Goal: Answer question/provide support: Share knowledge or assist other users

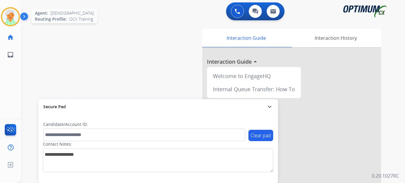
click at [17, 15] on img at bounding box center [10, 16] width 17 height 17
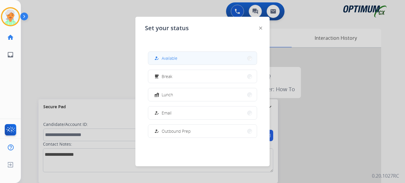
click at [173, 58] on span "Available" at bounding box center [170, 58] width 16 height 6
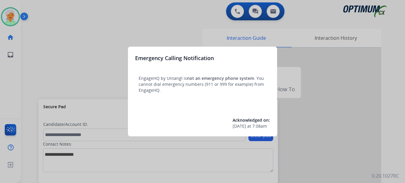
click at [10, 19] on div at bounding box center [202, 91] width 405 height 183
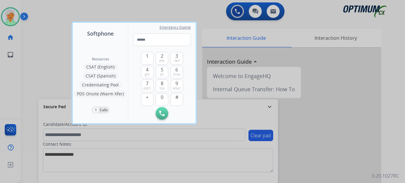
click at [10, 19] on div at bounding box center [202, 91] width 405 height 183
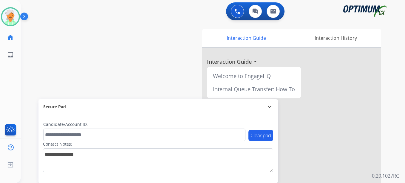
click at [10, 19] on img at bounding box center [10, 16] width 17 height 17
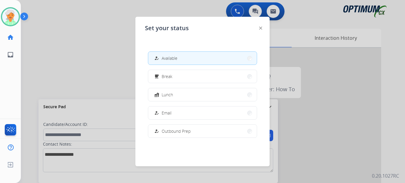
click at [169, 60] on span "Available" at bounding box center [170, 58] width 16 height 6
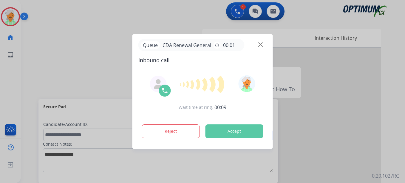
click at [252, 136] on button "Accept" at bounding box center [235, 131] width 58 height 14
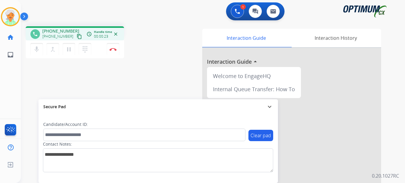
click at [77, 38] on mat-icon "content_copy" at bounding box center [79, 36] width 5 height 5
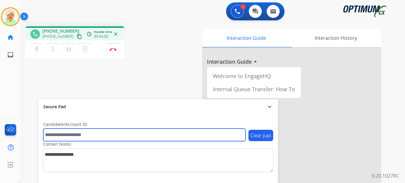
click at [59, 134] on input "text" at bounding box center [144, 134] width 202 height 13
paste input "*******"
type input "*******"
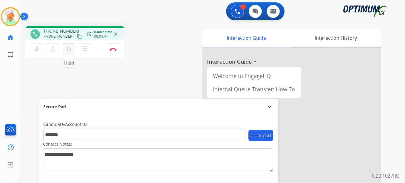
click at [72, 50] on mat-icon "pause" at bounding box center [68, 49] width 7 height 7
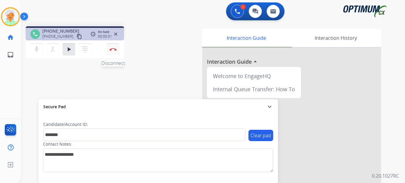
click at [116, 50] on img at bounding box center [113, 49] width 7 height 3
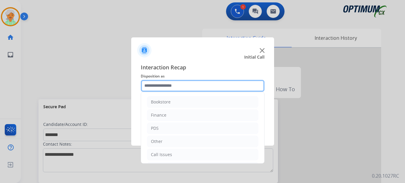
click at [191, 86] on input "text" at bounding box center [203, 86] width 124 height 12
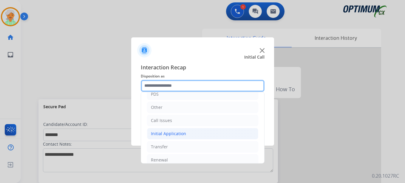
scroll to position [41, 0]
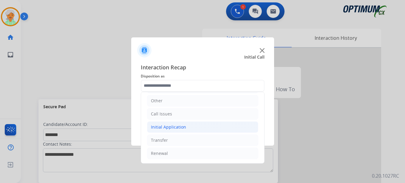
click at [168, 126] on div "Initial Application" at bounding box center [168, 127] width 35 height 6
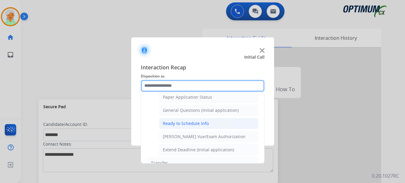
scroll to position [362, 0]
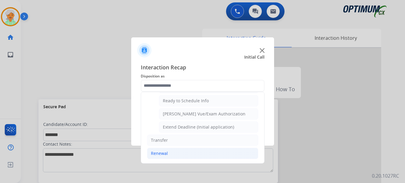
click at [160, 153] on div "Renewal" at bounding box center [159, 153] width 17 height 6
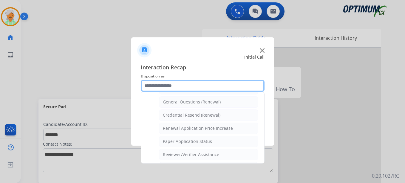
scroll to position [171, 0]
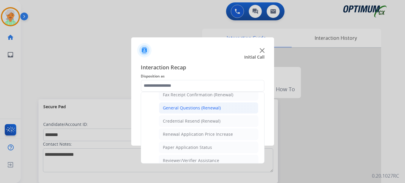
click at [192, 110] on div "General Questions (Renewal)" at bounding box center [192, 108] width 58 height 6
type input "**********"
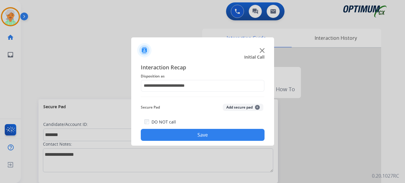
click at [198, 132] on button "Save" at bounding box center [203, 135] width 124 height 12
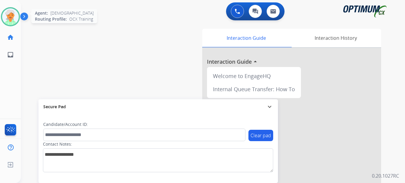
click at [11, 21] on img at bounding box center [10, 16] width 17 height 17
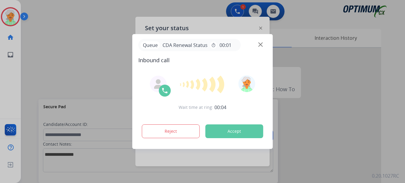
click at [247, 124] on div "Reject Accept" at bounding box center [202, 130] width 129 height 19
click at [250, 130] on button "Accept" at bounding box center [235, 131] width 58 height 14
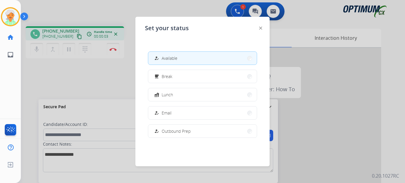
click at [101, 16] on div at bounding box center [202, 91] width 405 height 183
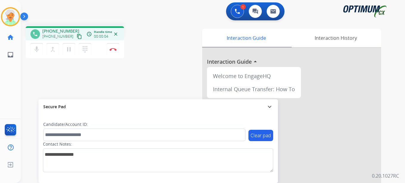
click at [77, 34] on mat-icon "content_copy" at bounding box center [79, 36] width 5 height 5
drag, startPoint x: 43, startPoint y: 133, endPoint x: 47, endPoint y: 133, distance: 4.5
click at [47, 133] on div "Clear pad Candidate/Account ID: Contact Notes:" at bounding box center [158, 148] width 240 height 69
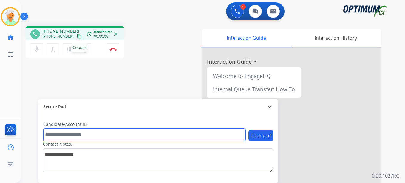
click at [47, 133] on input "text" at bounding box center [144, 134] width 202 height 13
paste input "**********"
click at [50, 134] on input "**********" at bounding box center [144, 134] width 202 height 13
type input "**********"
drag, startPoint x: 75, startPoint y: 131, endPoint x: 30, endPoint y: 127, distance: 44.4
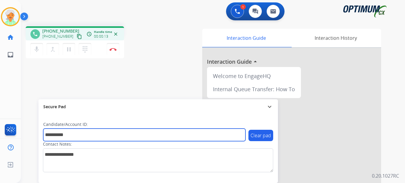
click at [30, 127] on div "**********" at bounding box center [206, 145] width 370 height 249
click at [70, 131] on input "text" at bounding box center [144, 134] width 202 height 13
paste input "*******"
type input "*******"
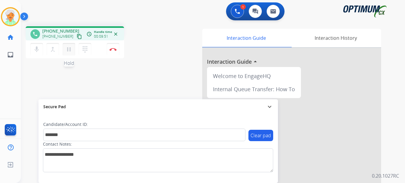
click at [73, 52] on button "pause Hold" at bounding box center [69, 49] width 13 height 13
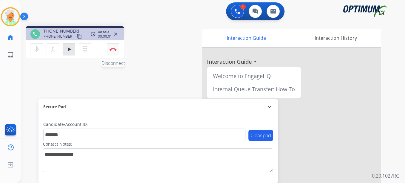
click at [118, 51] on button "Disconnect" at bounding box center [113, 49] width 13 height 13
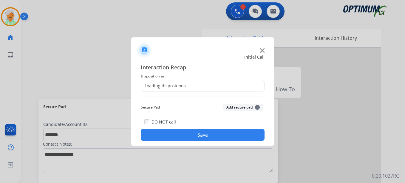
click at [177, 83] on div "Loading dispositions..." at bounding box center [165, 86] width 48 height 6
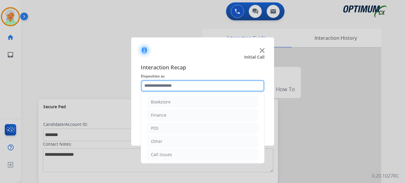
click at [177, 85] on input "text" at bounding box center [203, 86] width 124 height 12
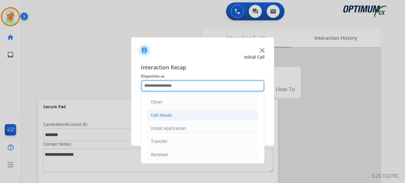
scroll to position [41, 0]
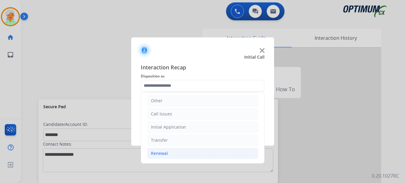
click at [160, 152] on div "Renewal" at bounding box center [159, 153] width 17 height 6
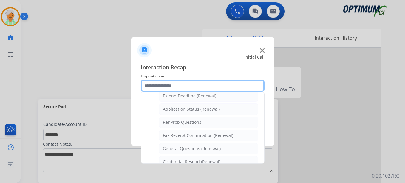
scroll to position [160, 0]
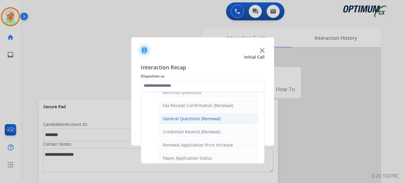
click at [180, 121] on div "General Questions (Renewal)" at bounding box center [192, 118] width 58 height 6
type input "**********"
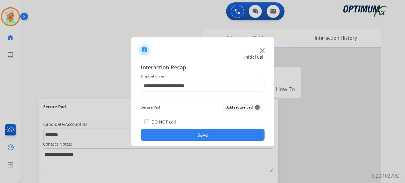
click at [199, 135] on button "Save" at bounding box center [203, 135] width 124 height 12
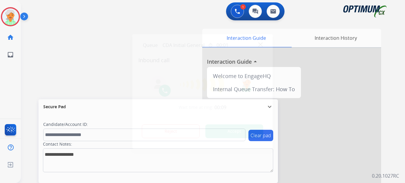
click at [234, 130] on button "Accept" at bounding box center [235, 131] width 58 height 14
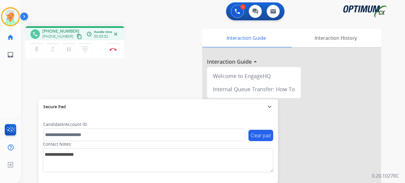
click at [77, 36] on mat-icon "content_copy" at bounding box center [79, 36] width 5 height 5
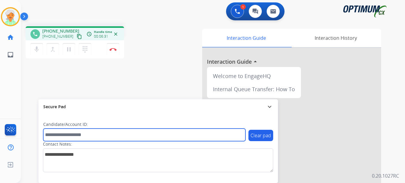
click at [56, 138] on input "text" at bounding box center [144, 134] width 202 height 13
paste input "*******"
type input "*******"
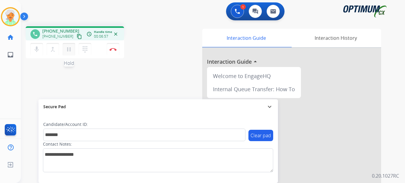
click at [70, 48] on mat-icon "pause" at bounding box center [68, 49] width 7 height 7
click at [115, 47] on button "Disconnect" at bounding box center [113, 49] width 13 height 13
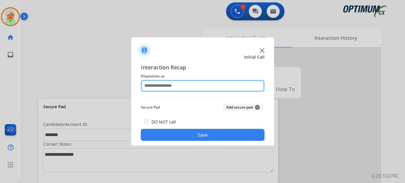
click at [183, 86] on input "text" at bounding box center [203, 86] width 124 height 12
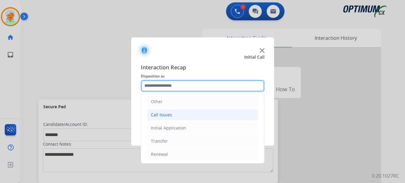
scroll to position [41, 0]
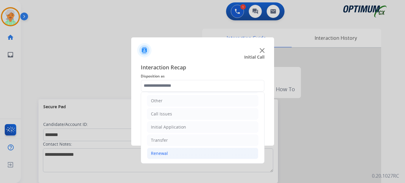
click at [164, 153] on div "Renewal" at bounding box center [159, 153] width 17 height 6
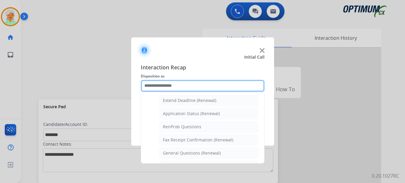
scroll to position [130, 0]
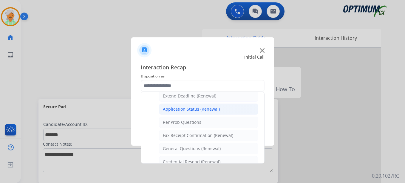
click at [198, 107] on div "Application Status (Renewal)" at bounding box center [191, 109] width 57 height 6
type input "**********"
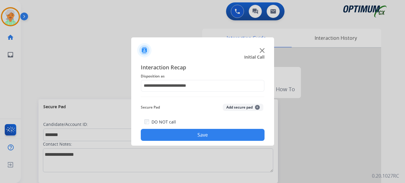
click at [195, 136] on button "Save" at bounding box center [203, 135] width 124 height 12
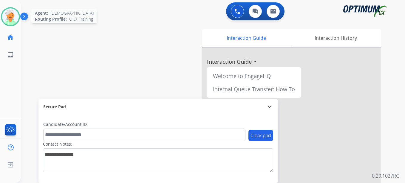
click at [15, 22] on img at bounding box center [10, 16] width 17 height 17
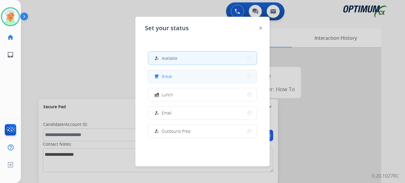
click at [176, 80] on button "free_breakfast Break" at bounding box center [202, 76] width 109 height 13
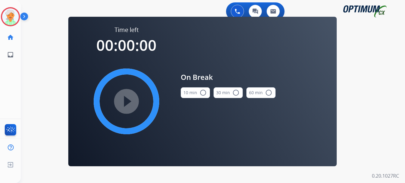
click at [202, 93] on mat-icon "radio_button_unchecked" at bounding box center [203, 92] width 7 height 7
click at [126, 102] on mat-icon "play_circle_filled" at bounding box center [126, 101] width 7 height 7
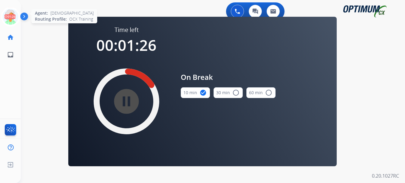
click at [8, 20] on icon at bounding box center [10, 16] width 19 height 19
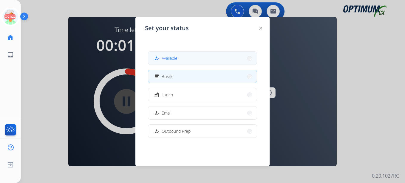
click at [181, 62] on button "how_to_reg Available" at bounding box center [202, 58] width 109 height 13
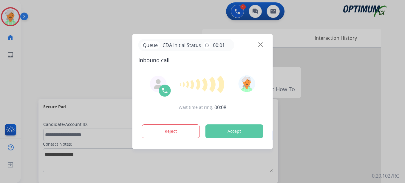
click at [242, 131] on button "Accept" at bounding box center [235, 131] width 58 height 14
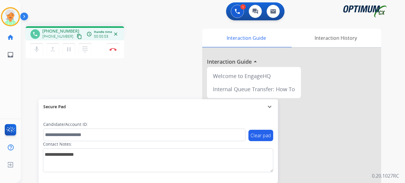
click at [77, 37] on mat-icon "content_copy" at bounding box center [79, 36] width 5 height 5
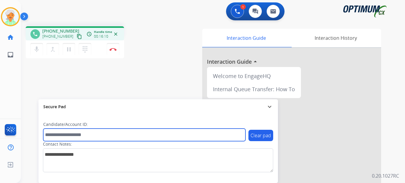
click at [59, 136] on input "text" at bounding box center [144, 134] width 202 height 13
paste input "*******"
type input "*******"
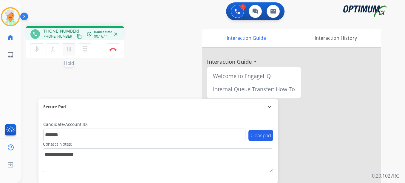
click at [70, 47] on mat-icon "pause" at bounding box center [68, 49] width 7 height 7
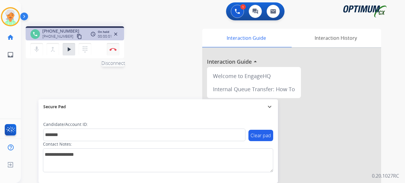
click at [115, 50] on img at bounding box center [113, 49] width 7 height 3
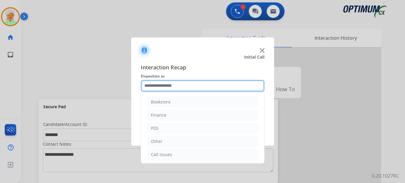
click at [183, 86] on input "text" at bounding box center [203, 86] width 124 height 12
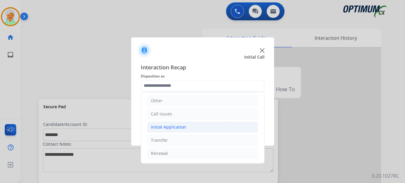
click at [169, 126] on div "Initial Application" at bounding box center [168, 127] width 35 height 6
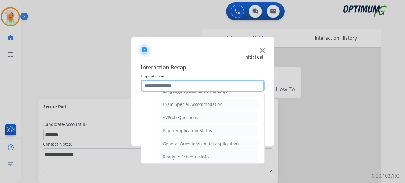
scroll to position [309, 0]
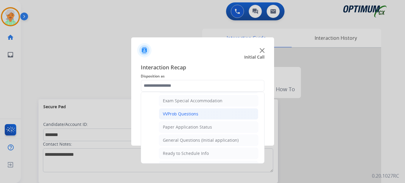
click at [182, 117] on li "VVProb Questions" at bounding box center [208, 113] width 99 height 11
type input "**********"
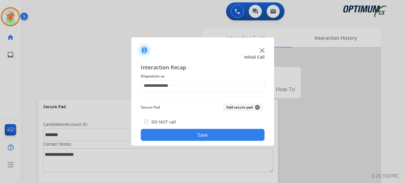
click at [209, 135] on button "Save" at bounding box center [203, 135] width 124 height 12
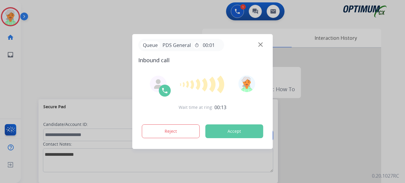
click at [227, 132] on button "Accept" at bounding box center [235, 131] width 58 height 14
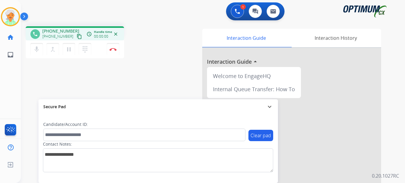
click at [77, 36] on mat-icon "content_copy" at bounding box center [79, 36] width 5 height 5
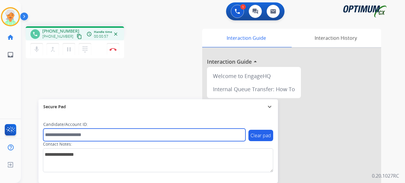
click at [75, 134] on input "text" at bounding box center [144, 134] width 202 height 13
paste input "*******"
type input "*******"
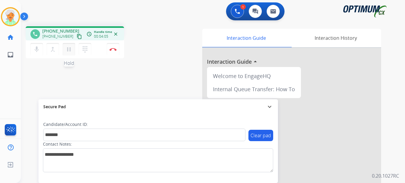
click at [70, 49] on mat-icon "pause" at bounding box center [68, 49] width 7 height 7
click at [108, 50] on button "Disconnect" at bounding box center [113, 49] width 13 height 13
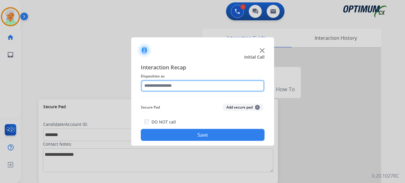
click at [170, 87] on input "text" at bounding box center [203, 86] width 124 height 12
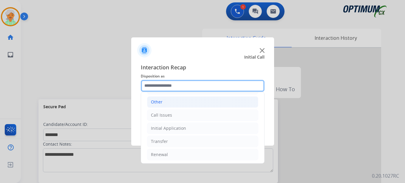
scroll to position [41, 0]
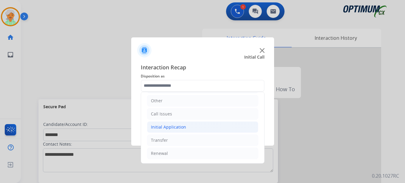
click at [164, 128] on div "Initial Application" at bounding box center [168, 127] width 35 height 6
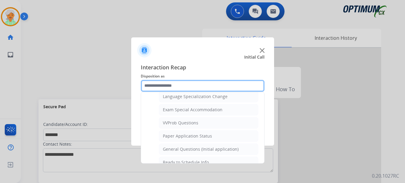
scroll to position [309, 0]
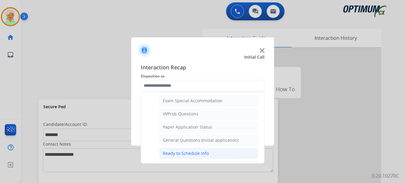
click at [190, 149] on li "Ready to Schedule Info" at bounding box center [208, 152] width 99 height 11
type input "**********"
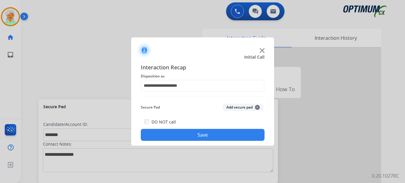
click at [194, 136] on button "Save" at bounding box center [203, 135] width 124 height 12
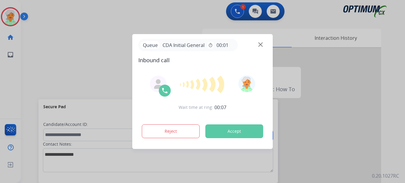
click at [238, 131] on button "Accept" at bounding box center [235, 131] width 58 height 14
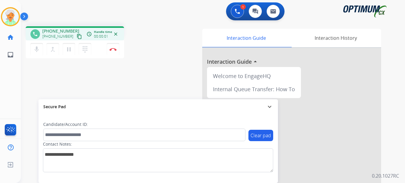
click at [77, 38] on mat-icon "content_copy" at bounding box center [79, 36] width 5 height 5
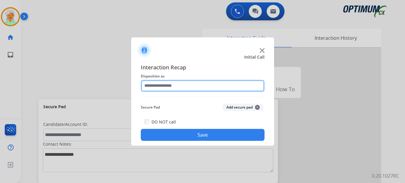
click at [168, 86] on input "text" at bounding box center [203, 86] width 124 height 12
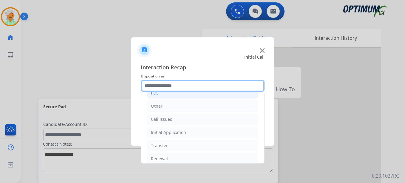
scroll to position [41, 0]
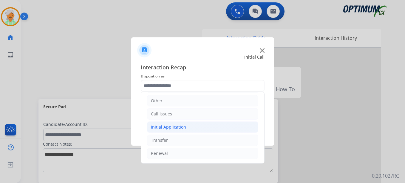
click at [168, 130] on div "Initial Application" at bounding box center [168, 127] width 35 height 6
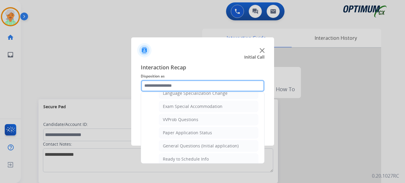
scroll to position [339, 0]
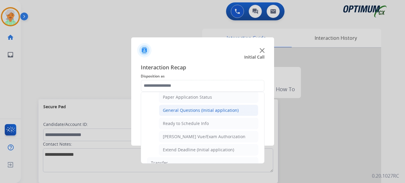
click at [179, 112] on div "General Questions (Initial application)" at bounding box center [201, 110] width 76 height 6
type input "**********"
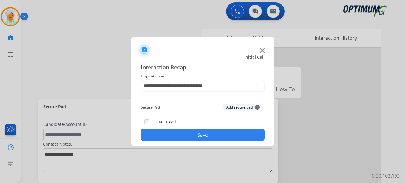
click at [195, 137] on button "Save" at bounding box center [203, 135] width 124 height 12
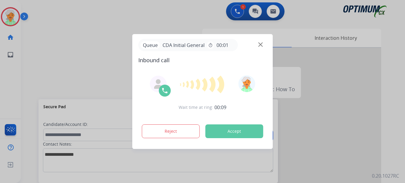
click at [221, 132] on button "Accept" at bounding box center [235, 131] width 58 height 14
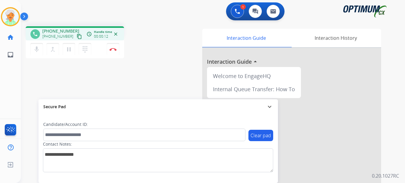
click at [77, 36] on mat-icon "content_copy" at bounding box center [79, 36] width 5 height 5
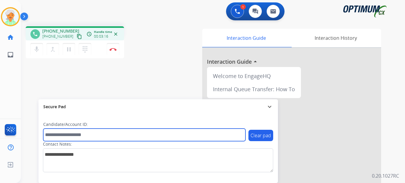
click at [53, 136] on input "text" at bounding box center [144, 134] width 202 height 13
paste input "*******"
type input "*******"
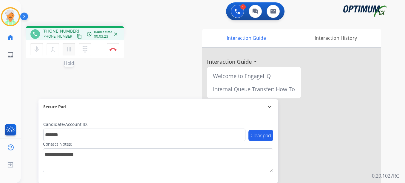
drag, startPoint x: 68, startPoint y: 50, endPoint x: 75, endPoint y: 51, distance: 6.8
click at [72, 51] on mat-icon "pause" at bounding box center [68, 49] width 7 height 7
click at [117, 48] on button "Disconnect" at bounding box center [113, 49] width 13 height 13
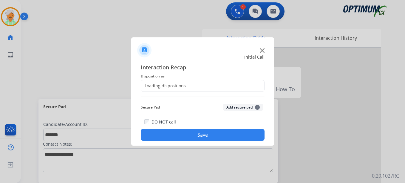
click at [159, 89] on div "Loading dispositions..." at bounding box center [203, 86] width 124 height 12
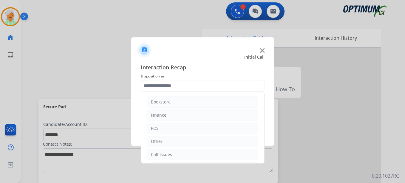
click at [158, 86] on input "text" at bounding box center [203, 86] width 124 height 12
click at [165, 124] on div "Initial Application" at bounding box center [168, 127] width 35 height 6
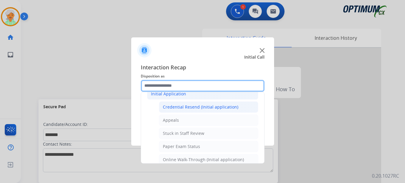
scroll to position [130, 0]
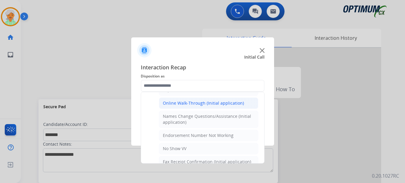
click at [181, 103] on div "Online Walk-Through (Initial application)" at bounding box center [203, 103] width 81 height 6
type input "**********"
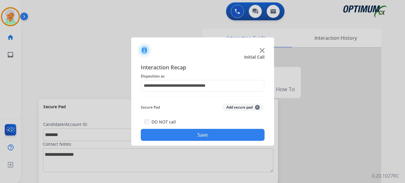
click at [182, 134] on button "Save" at bounding box center [203, 135] width 124 height 12
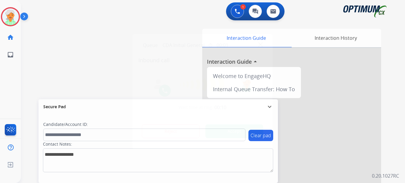
click at [234, 130] on button "Accept" at bounding box center [235, 131] width 58 height 14
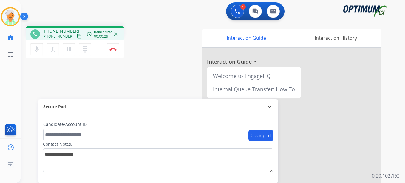
click at [77, 36] on mat-icon "content_copy" at bounding box center [79, 36] width 5 height 5
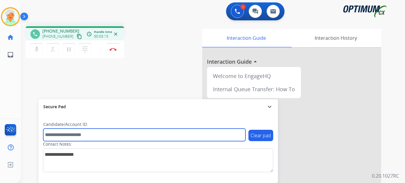
click at [84, 132] on input "text" at bounding box center [144, 134] width 202 height 13
paste input "*******"
type input "*******"
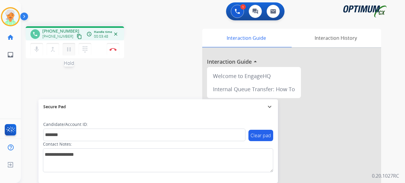
click at [67, 48] on mat-icon "pause" at bounding box center [68, 49] width 7 height 7
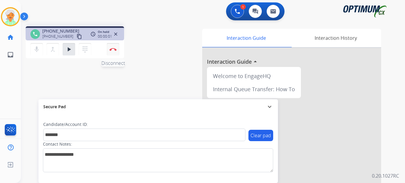
click at [116, 49] on img at bounding box center [113, 49] width 7 height 3
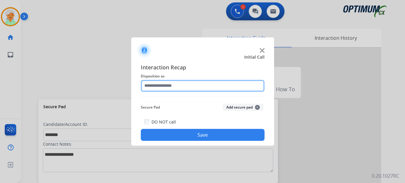
click at [167, 90] on input "text" at bounding box center [203, 86] width 124 height 12
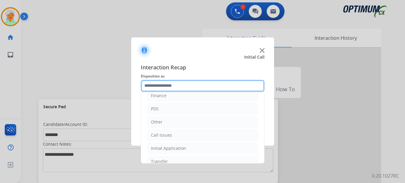
scroll to position [41, 0]
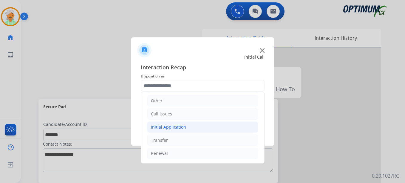
click at [167, 125] on div "Initial Application" at bounding box center [168, 127] width 35 height 6
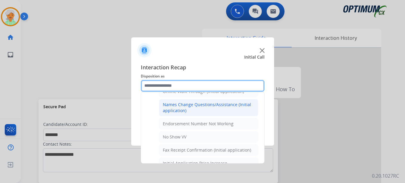
scroll to position [130, 0]
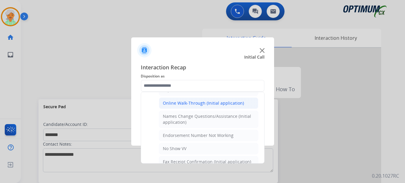
click at [178, 106] on div "Online Walk-Through (Initial application)" at bounding box center [203, 103] width 81 height 6
type input "**********"
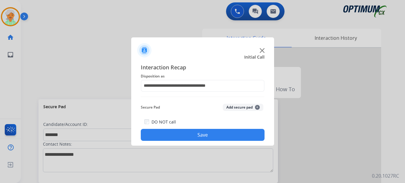
click at [186, 132] on button "Save" at bounding box center [203, 135] width 124 height 12
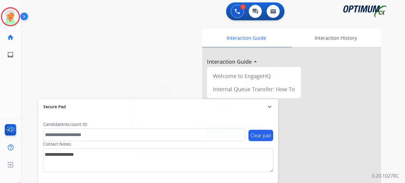
click at [229, 127] on button "Accept" at bounding box center [235, 131] width 58 height 14
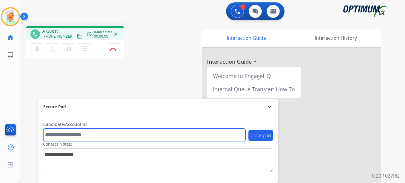
click at [232, 131] on input "text" at bounding box center [144, 134] width 202 height 13
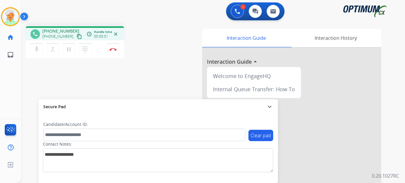
click at [77, 35] on mat-icon "content_copy" at bounding box center [79, 36] width 5 height 5
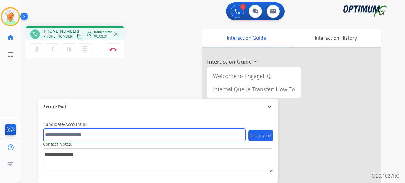
click at [63, 133] on input "text" at bounding box center [144, 134] width 202 height 13
paste input "*******"
type input "*******"
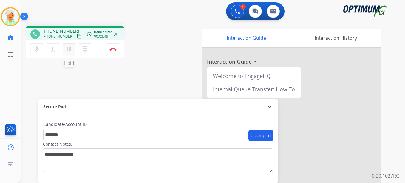
click at [68, 50] on mat-icon "pause" at bounding box center [68, 49] width 7 height 7
click at [115, 48] on img at bounding box center [113, 49] width 7 height 3
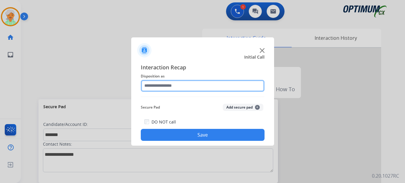
click at [174, 82] on input "text" at bounding box center [203, 86] width 124 height 12
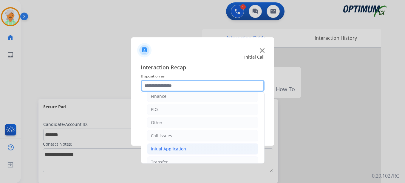
scroll to position [41, 0]
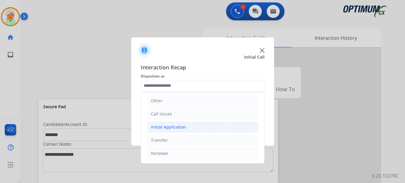
click at [168, 125] on div "Initial Application" at bounding box center [168, 127] width 35 height 6
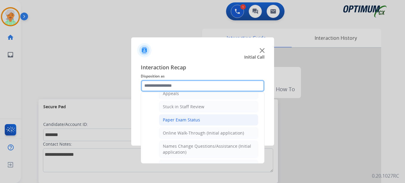
scroll to position [70, 0]
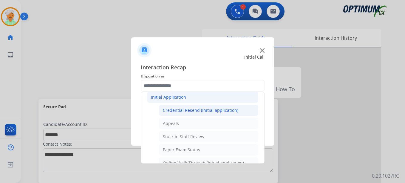
click at [172, 113] on div "Credential Resend (Initial application)" at bounding box center [200, 110] width 75 height 6
type input "**********"
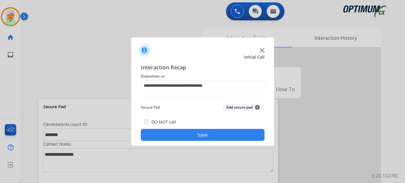
click at [187, 132] on button "Save" at bounding box center [203, 135] width 124 height 12
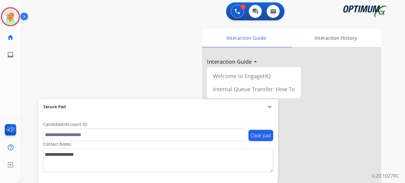
click at [229, 131] on button "Accept" at bounding box center [235, 131] width 58 height 14
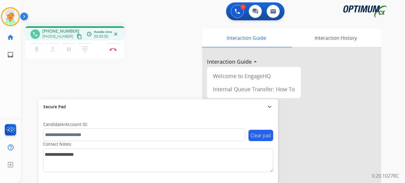
click at [77, 36] on mat-icon "content_copy" at bounding box center [79, 36] width 5 height 5
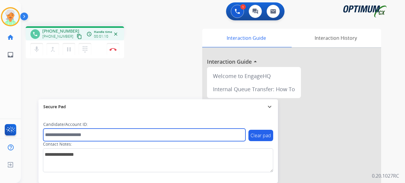
click at [65, 132] on input "text" at bounding box center [144, 134] width 202 height 13
paste input "*******"
type input "*******"
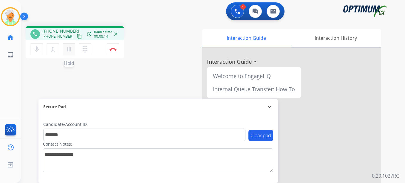
click at [71, 49] on mat-icon "pause" at bounding box center [68, 49] width 7 height 7
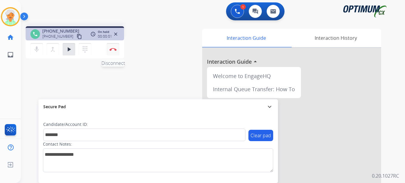
click at [111, 51] on button "Disconnect" at bounding box center [113, 49] width 13 height 13
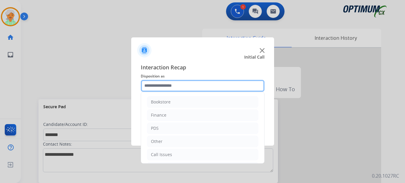
click at [169, 84] on input "text" at bounding box center [203, 86] width 124 height 12
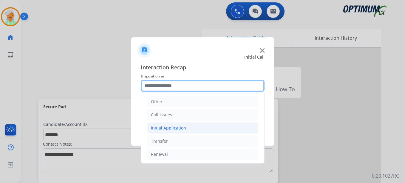
scroll to position [41, 0]
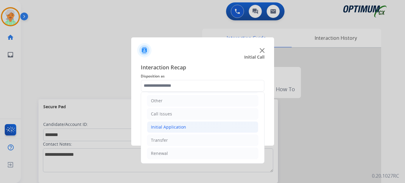
click at [177, 127] on div "Initial Application" at bounding box center [168, 127] width 35 height 6
click at [187, 136] on li "Credential Resend (Initial application)" at bounding box center [208, 139] width 99 height 11
type input "**********"
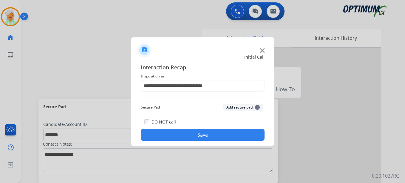
click at [188, 136] on button "Save" at bounding box center [203, 135] width 124 height 12
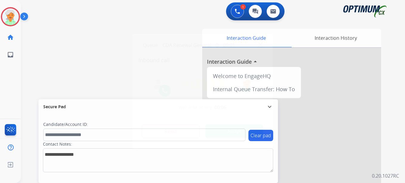
click at [240, 132] on button "Accept" at bounding box center [235, 131] width 58 height 14
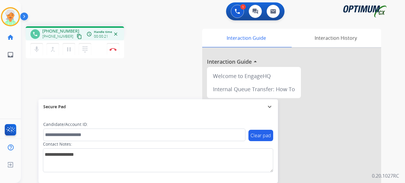
click at [77, 38] on mat-icon "content_copy" at bounding box center [79, 36] width 5 height 5
click at [77, 36] on mat-icon "content_copy" at bounding box center [79, 36] width 5 height 5
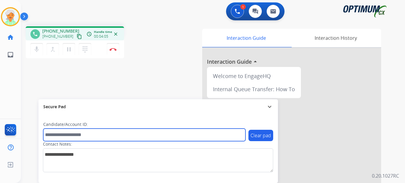
click at [70, 139] on input "text" at bounding box center [144, 134] width 202 height 13
paste input "*******"
type input "*******"
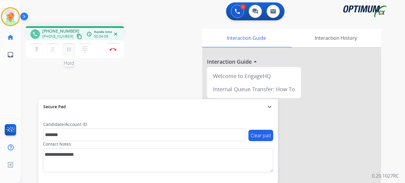
click at [67, 49] on mat-icon "pause" at bounding box center [68, 49] width 7 height 7
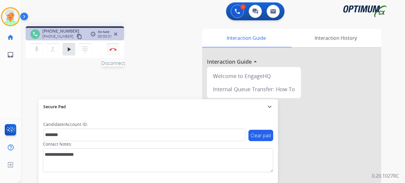
drag, startPoint x: 107, startPoint y: 47, endPoint x: 110, endPoint y: 47, distance: 3.3
click at [107, 47] on div "mic Mute merge_type Bridge play_arrow Hold dialpad Dialpad Disconnect" at bounding box center [75, 49] width 98 height 18
click at [115, 50] on img at bounding box center [113, 49] width 7 height 3
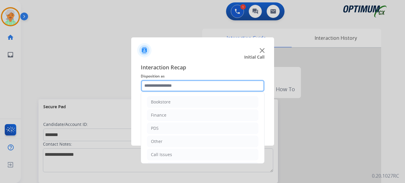
click at [164, 82] on input "text" at bounding box center [203, 86] width 124 height 12
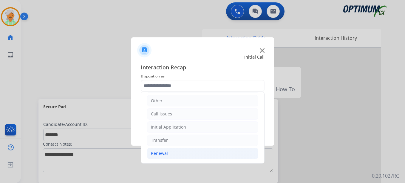
click at [168, 153] on li "Renewal" at bounding box center [202, 152] width 111 height 11
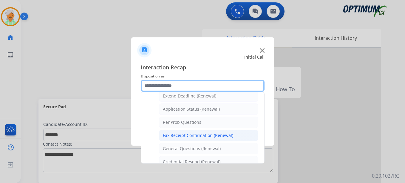
scroll to position [160, 0]
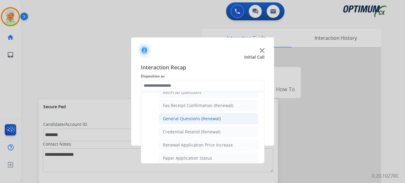
click at [177, 120] on div "General Questions (Renewal)" at bounding box center [192, 118] width 58 height 6
type input "**********"
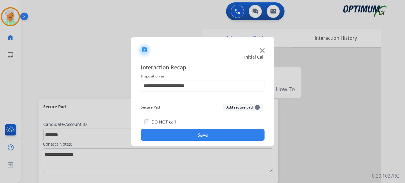
click at [181, 133] on button "Save" at bounding box center [203, 135] width 124 height 12
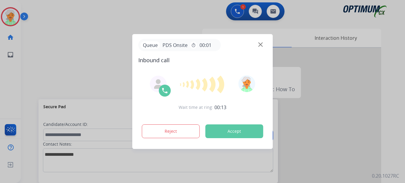
click at [227, 132] on button "Accept" at bounding box center [235, 131] width 58 height 14
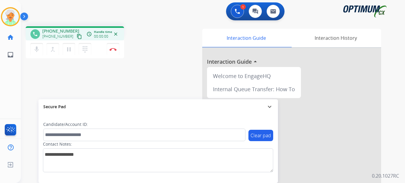
click at [77, 37] on mat-icon "content_copy" at bounding box center [79, 36] width 5 height 5
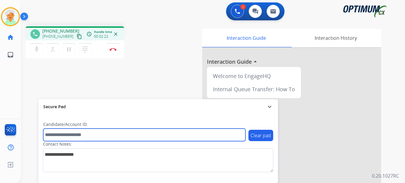
click at [70, 135] on input "text" at bounding box center [144, 134] width 202 height 13
paste input "*******"
type input "*******"
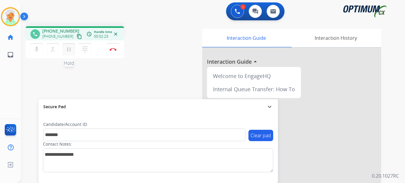
click at [67, 49] on mat-icon "pause" at bounding box center [68, 49] width 7 height 7
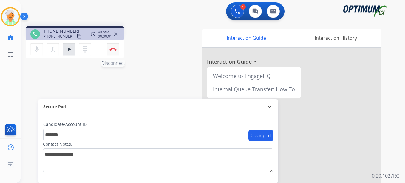
click at [114, 50] on img at bounding box center [113, 49] width 7 height 3
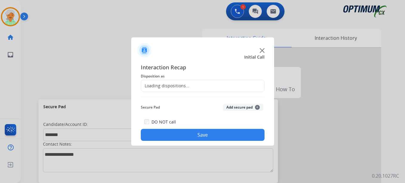
click at [175, 84] on div "Loading dispositions..." at bounding box center [165, 86] width 48 height 6
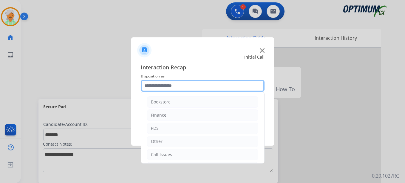
click at [181, 87] on input "text" at bounding box center [203, 86] width 124 height 12
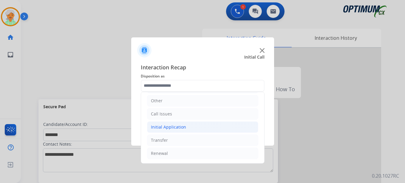
click at [177, 130] on li "Initial Application" at bounding box center [202, 126] width 111 height 11
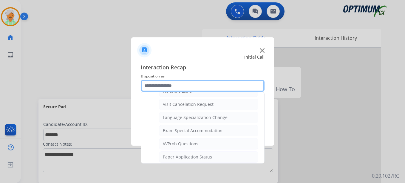
scroll to position [309, 0]
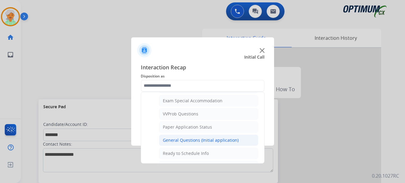
click at [184, 141] on div "General Questions (Initial application)" at bounding box center [201, 140] width 76 height 6
type input "**********"
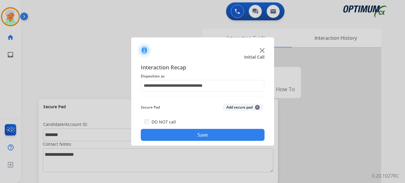
click at [188, 132] on button "Save" at bounding box center [203, 135] width 124 height 12
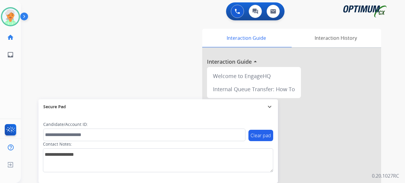
click at [17, 101] on div "Christi Available Edit Avatar Agent: [PERSON_NAME] Profile: OCX Training home H…" at bounding box center [10, 91] width 21 height 183
click at [228, 133] on button "Accept" at bounding box center [235, 131] width 58 height 14
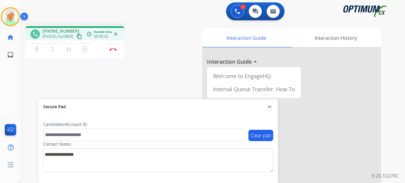
click at [77, 38] on mat-icon "content_copy" at bounding box center [79, 36] width 5 height 5
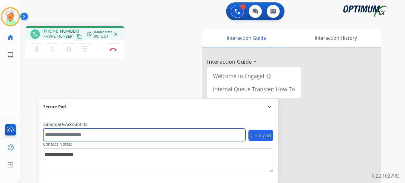
click at [50, 137] on input "text" at bounding box center [144, 134] width 202 height 13
paste input "*******"
type input "*******"
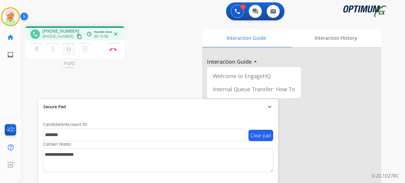
click at [71, 46] on mat-icon "pause" at bounding box center [68, 49] width 7 height 7
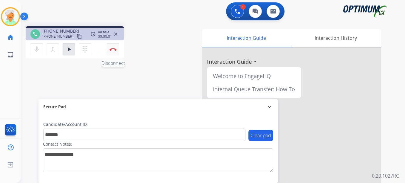
click at [112, 50] on img at bounding box center [113, 49] width 7 height 3
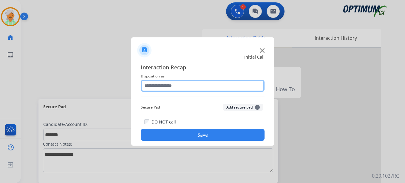
click at [159, 86] on input "text" at bounding box center [203, 86] width 124 height 12
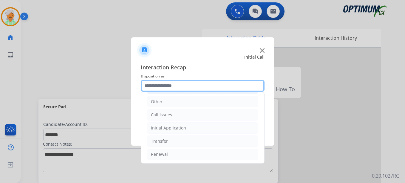
scroll to position [41, 0]
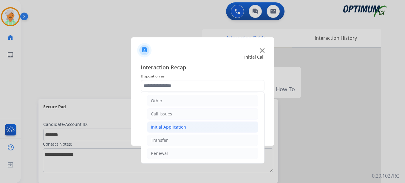
click at [167, 129] on div "Initial Application" at bounding box center [168, 127] width 35 height 6
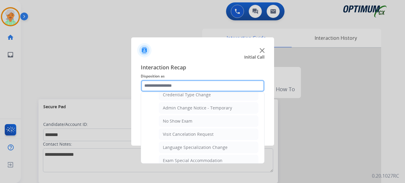
scroll to position [279, 0]
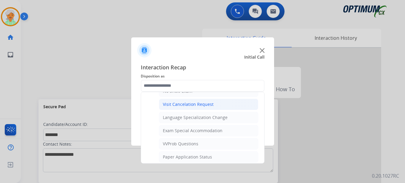
click at [171, 106] on div "Visit Cancelation Request" at bounding box center [188, 104] width 51 height 6
type input "**********"
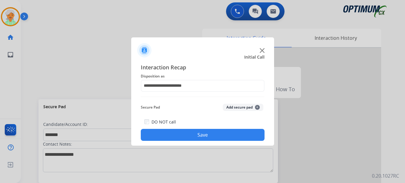
click at [181, 136] on button "Save" at bounding box center [203, 135] width 124 height 12
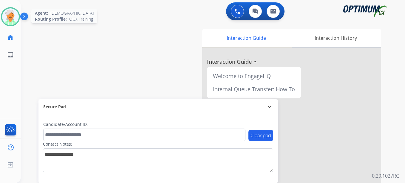
click at [10, 7] on div at bounding box center [10, 16] width 19 height 19
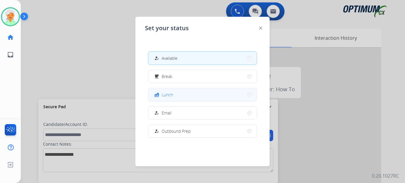
click at [160, 95] on div "fastfood" at bounding box center [157, 94] width 9 height 7
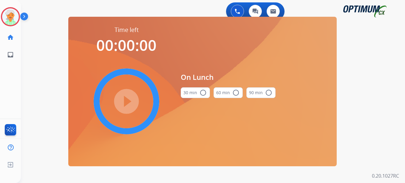
click at [202, 95] on mat-icon "radio_button_unchecked" at bounding box center [203, 92] width 7 height 7
drag, startPoint x: 130, startPoint y: 98, endPoint x: 155, endPoint y: 73, distance: 36.1
click at [130, 98] on mat-icon "play_circle_filled" at bounding box center [126, 101] width 7 height 7
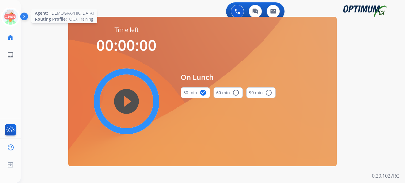
click at [13, 21] on icon at bounding box center [10, 16] width 19 height 19
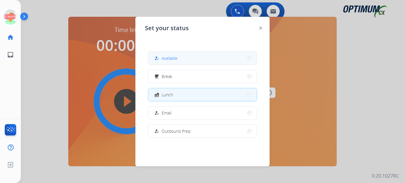
click at [173, 59] on span "Available" at bounding box center [170, 58] width 16 height 6
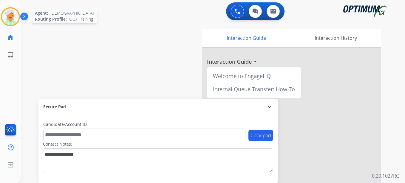
click at [13, 18] on img at bounding box center [10, 16] width 17 height 17
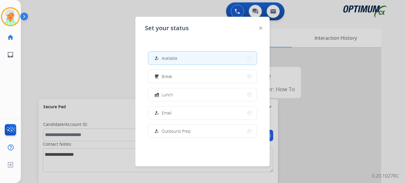
click at [163, 60] on div "how_to_reg Available" at bounding box center [165, 58] width 24 height 7
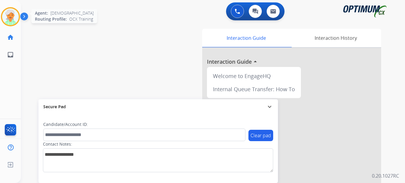
click at [13, 22] on img at bounding box center [10, 16] width 17 height 17
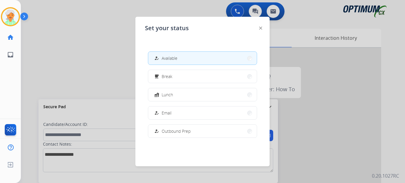
click at [165, 60] on span "Available" at bounding box center [170, 58] width 16 height 6
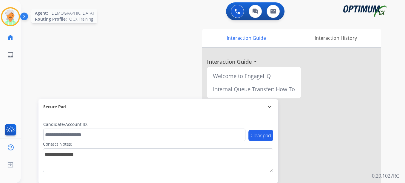
click at [14, 19] on img at bounding box center [10, 16] width 17 height 17
